Goal: Task Accomplishment & Management: Manage account settings

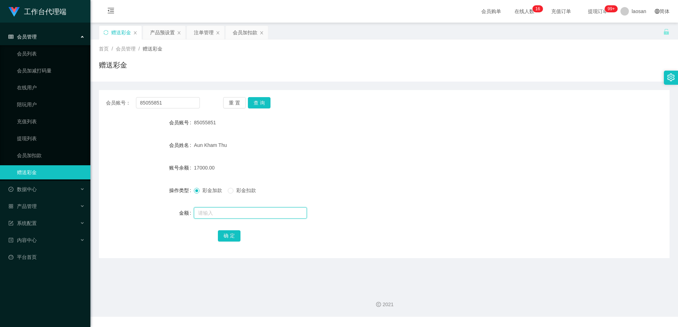
click at [216, 97] on input "text" at bounding box center [250, 212] width 113 height 11
type input "1"
drag, startPoint x: 166, startPoint y: 103, endPoint x: 124, endPoint y: 103, distance: 42.0
click at [124, 97] on div "会员账号： 85055851" at bounding box center [153, 102] width 94 height 11
click at [241, 34] on div "会员加扣款" at bounding box center [245, 32] width 25 height 13
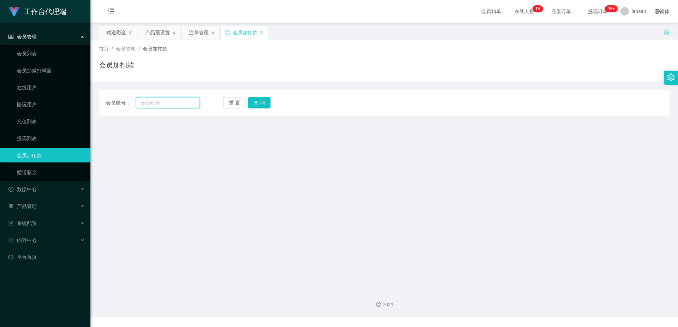
click at [173, 97] on input "text" at bounding box center [168, 102] width 64 height 11
paste input "85055851"
type input "85055851"
click at [241, 97] on button "查 询" at bounding box center [259, 102] width 23 height 11
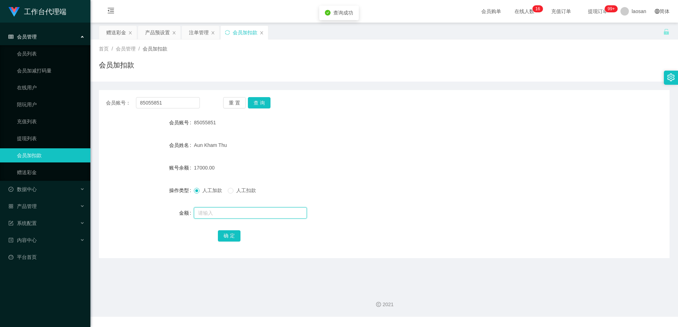
click at [217, 97] on input "text" at bounding box center [250, 212] width 113 height 11
type input "9000"
click at [229, 97] on button "确 定" at bounding box center [229, 235] width 23 height 11
click at [115, 32] on div "赠送彩金" at bounding box center [116, 32] width 20 height 13
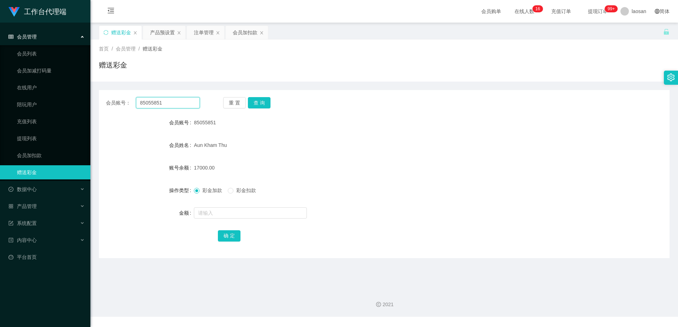
drag, startPoint x: 170, startPoint y: 105, endPoint x: 109, endPoint y: 102, distance: 60.8
click at [109, 97] on div "会员账号： 85055851" at bounding box center [153, 102] width 94 height 11
click at [241, 97] on form "会员账号 85055851 会员姓名 [PERSON_NAME] 账号余额 17000.00 操作类型 彩金加款 彩金扣款 金额 确 定" at bounding box center [384, 178] width 570 height 127
click at [209, 97] on input "text" at bounding box center [250, 212] width 113 height 11
type input "1000"
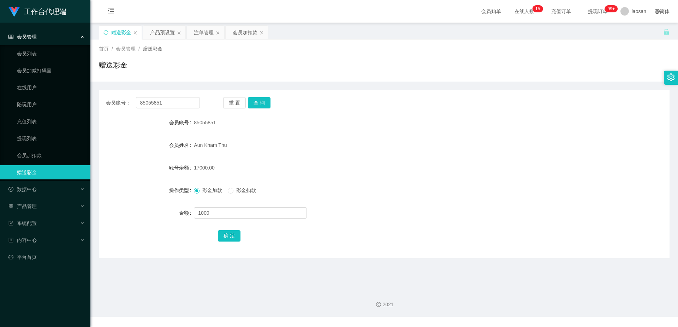
click at [234, 97] on div "确 定" at bounding box center [384, 235] width 333 height 14
click at [231, 97] on button "确 定" at bounding box center [229, 235] width 23 height 11
click at [241, 97] on button "查 询" at bounding box center [259, 102] width 23 height 11
click at [241, 97] on button "查 询" at bounding box center [263, 102] width 30 height 11
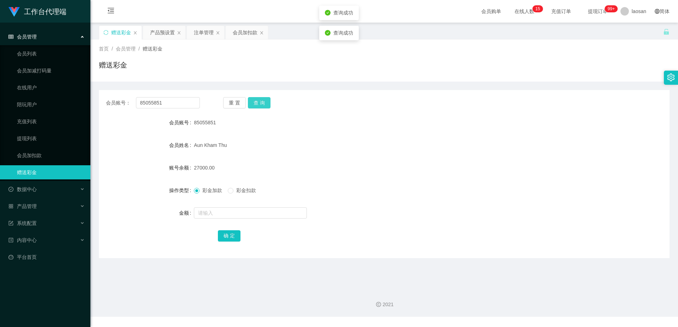
click at [241, 97] on button "查 询" at bounding box center [259, 102] width 23 height 11
click at [241, 97] on form "会员账号 85055851 会员姓名 [PERSON_NAME] 账号余额 27000.00 操作类型 彩金加款 彩金扣款 金额 确 定" at bounding box center [384, 178] width 570 height 127
click at [241, 97] on div "Aun Kham Thu" at bounding box center [360, 145] width 333 height 14
click at [241, 97] on button "查 询" at bounding box center [259, 102] width 23 height 11
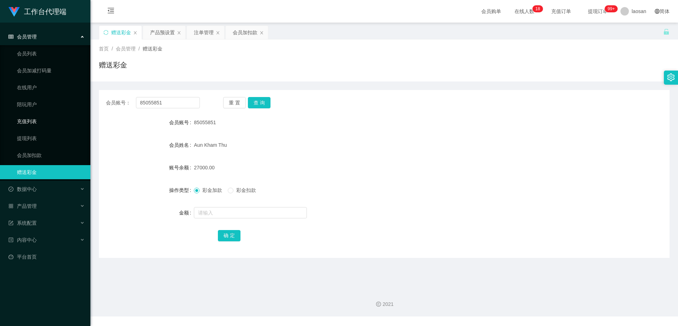
click at [58, 97] on link "充值列表" at bounding box center [51, 121] width 68 height 14
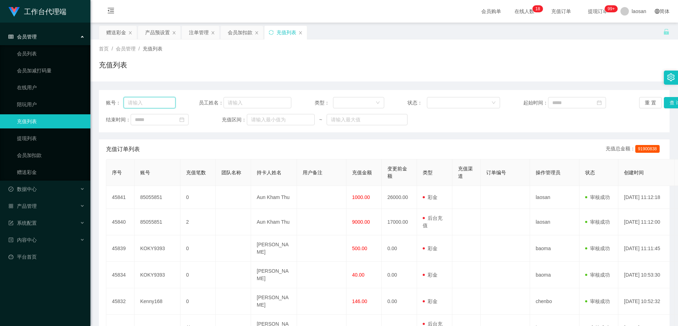
click at [152, 97] on input "text" at bounding box center [150, 102] width 52 height 11
paste input "85055851"
click at [241, 97] on button "查 询" at bounding box center [674, 102] width 23 height 11
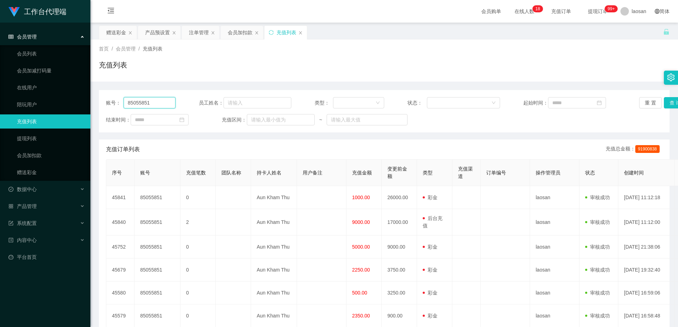
drag, startPoint x: 158, startPoint y: 105, endPoint x: 103, endPoint y: 103, distance: 55.8
click at [103, 97] on div "账号： 85055851 员工姓名： 类型： 状态： 起始时间： 重 置 查 询 结束时间： 充值区间： ~" at bounding box center [384, 111] width 570 height 42
paste input "2980915428"
type input "2980915428"
click at [116, 31] on div "赠送彩金" at bounding box center [116, 32] width 20 height 13
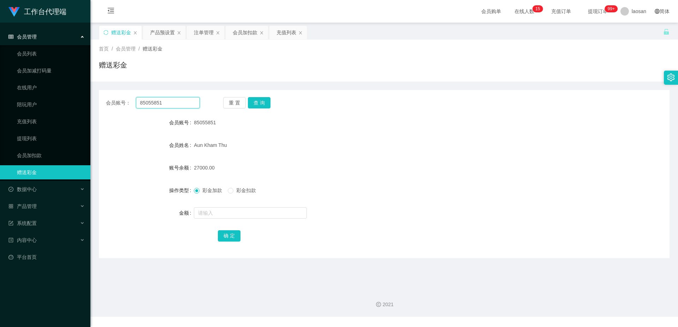
drag, startPoint x: 142, startPoint y: 100, endPoint x: 123, endPoint y: 100, distance: 19.1
click at [123, 97] on div "会员账号： 85055851" at bounding box center [153, 102] width 94 height 11
paste input "2980915428"
type input "2980915428"
click at [241, 97] on div "Aun Kham Thu" at bounding box center [360, 145] width 333 height 14
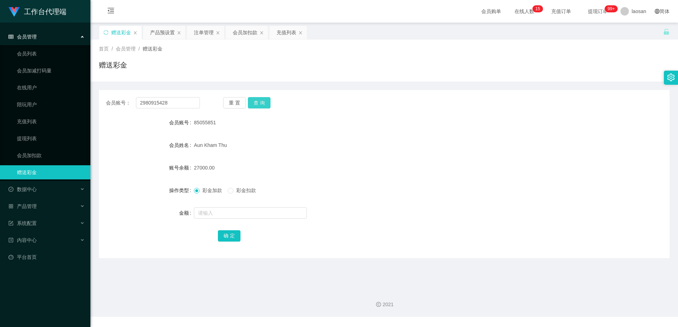
click at [241, 97] on button "查 询" at bounding box center [259, 102] width 23 height 11
click at [241, 97] on button "查 询" at bounding box center [263, 102] width 30 height 11
click at [241, 97] on div "2980915428" at bounding box center [360, 122] width 333 height 14
click at [241, 33] on icon "图标: close" at bounding box center [300, 33] width 4 height 4
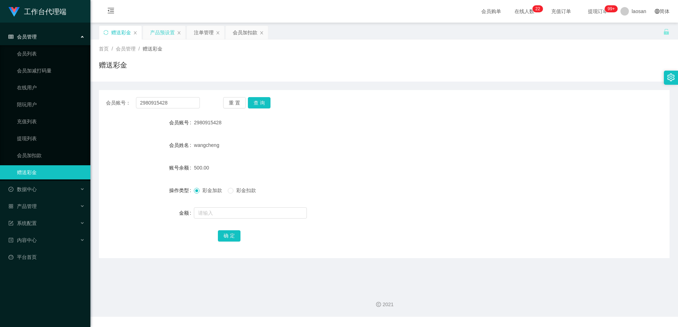
click at [160, 31] on div "产品预设置" at bounding box center [162, 32] width 25 height 13
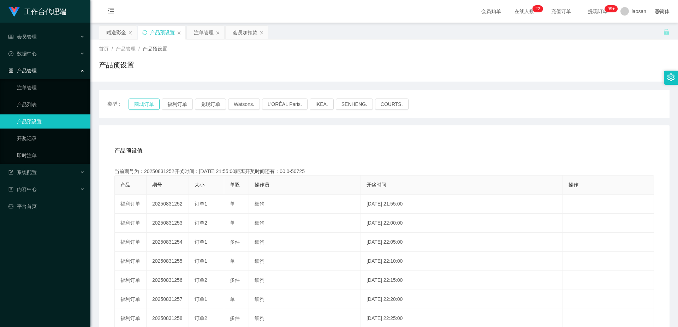
click at [140, 97] on button "商城订单" at bounding box center [143, 103] width 31 height 11
click at [241, 97] on div "产品预设值 添加期号 当前期号为：20250901134开奖时间：[DATE] 12:05:00距离开奖时间还有：04:31 产品 期号 大小 单双 操作员 …" at bounding box center [384, 270] width 570 height 291
click at [204, 36] on div "注单管理" at bounding box center [204, 32] width 20 height 13
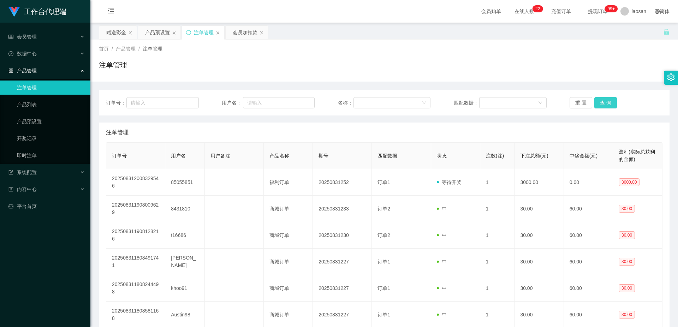
click at [241, 97] on button "查 询" at bounding box center [605, 102] width 23 height 11
click at [241, 97] on button "查 询" at bounding box center [609, 102] width 30 height 11
click at [241, 97] on button "查 询" at bounding box center [605, 102] width 23 height 11
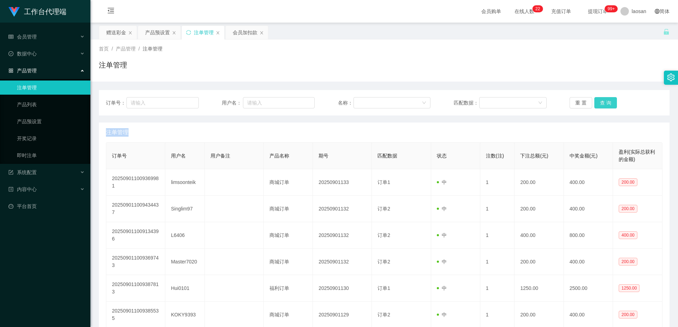
click at [241, 97] on div "重 置 查 询" at bounding box center [615, 102] width 93 height 11
click at [241, 97] on button "查 询" at bounding box center [605, 102] width 23 height 11
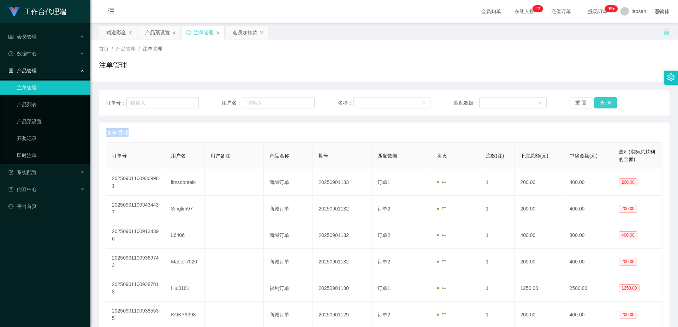
click at [241, 97] on button "查 询" at bounding box center [605, 102] width 23 height 11
click at [241, 97] on button "查 询" at bounding box center [609, 102] width 30 height 11
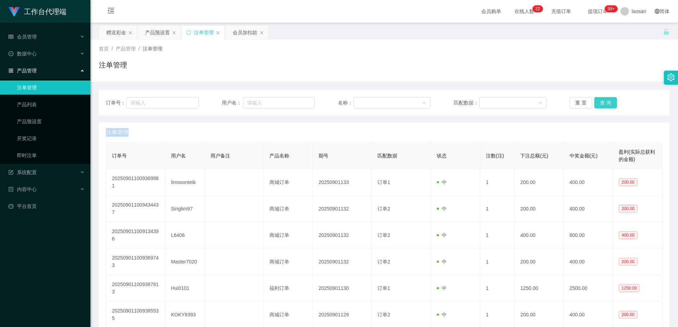
click at [241, 97] on button "查 询" at bounding box center [605, 102] width 23 height 11
click at [241, 97] on button "查 询" at bounding box center [609, 102] width 30 height 11
